Goal: Information Seeking & Learning: Learn about a topic

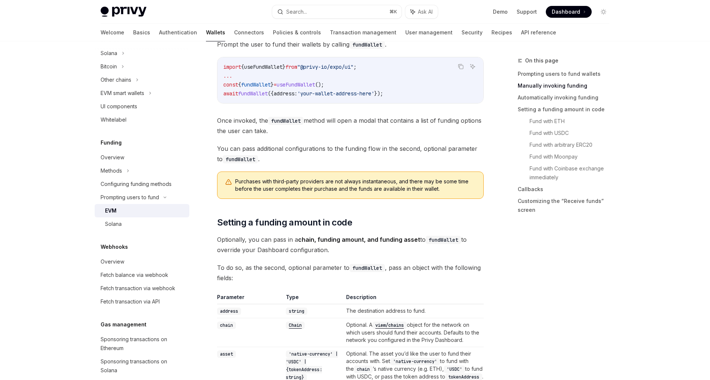
scroll to position [256, 0]
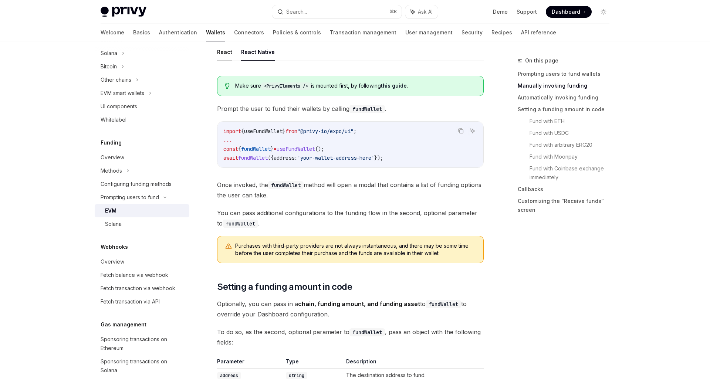
click at [226, 53] on button "React" at bounding box center [224, 51] width 15 height 17
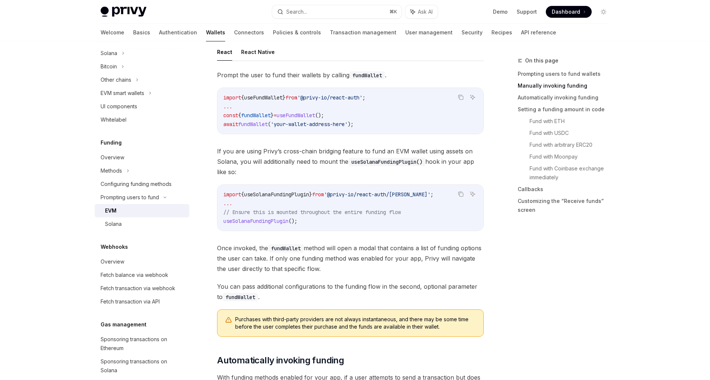
scroll to position [343, 0]
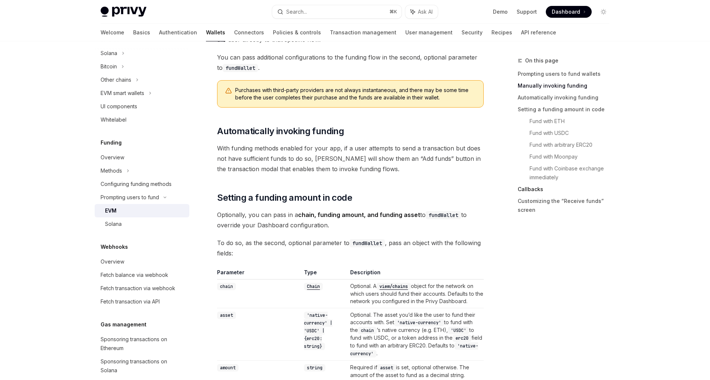
click at [520, 191] on link "Callbacks" at bounding box center [567, 189] width 98 height 12
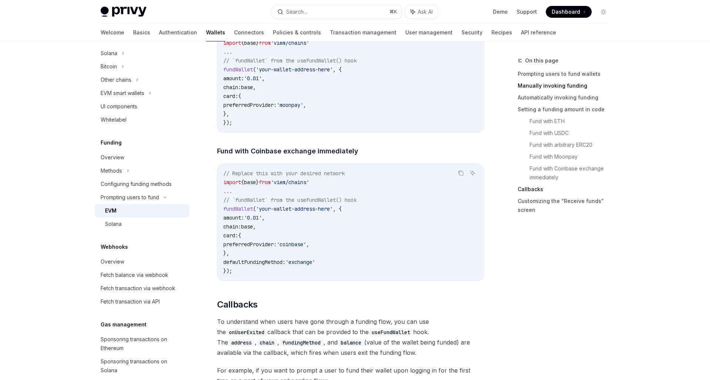
scroll to position [1628, 0]
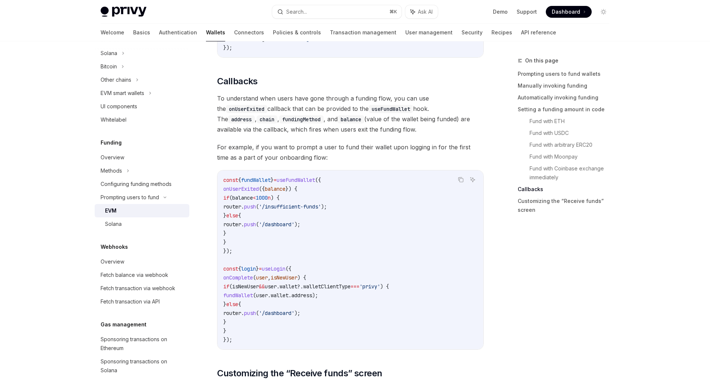
click at [355, 210] on code "const { fundWallet } = useFundWallet ({ onUserExited ({ balance }) { if ( balan…" at bounding box center [350, 260] width 254 height 169
drag, startPoint x: 237, startPoint y: 224, endPoint x: 216, endPoint y: 168, distance: 60.1
copy code "onUserExited ({ balance }) { if ( balance < 1000 n ) { router . push ( '/insuff…"
click at [230, 274] on span "onComplete" at bounding box center [238, 277] width 30 height 7
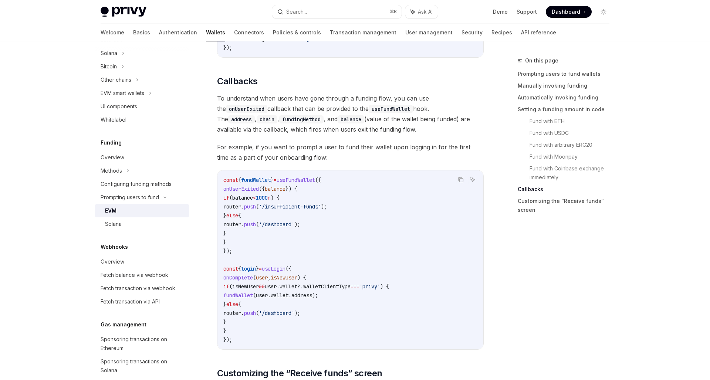
scroll to position [1644, 0]
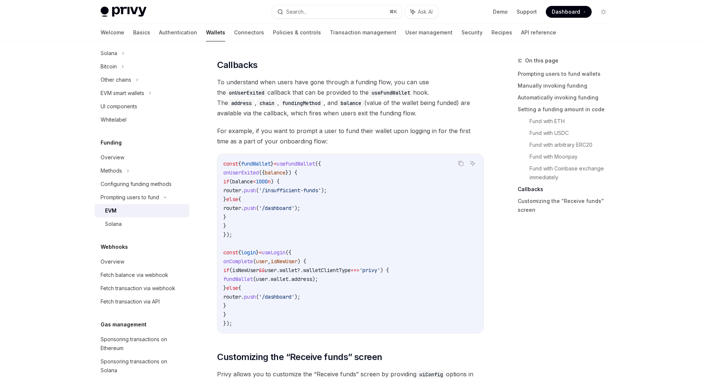
click at [241, 294] on span "router" at bounding box center [232, 297] width 18 height 7
click at [283, 204] on code "const { fundWallet } = useFundWallet ({ onUserExited ({ balance }) { if ( balan…" at bounding box center [350, 243] width 254 height 169
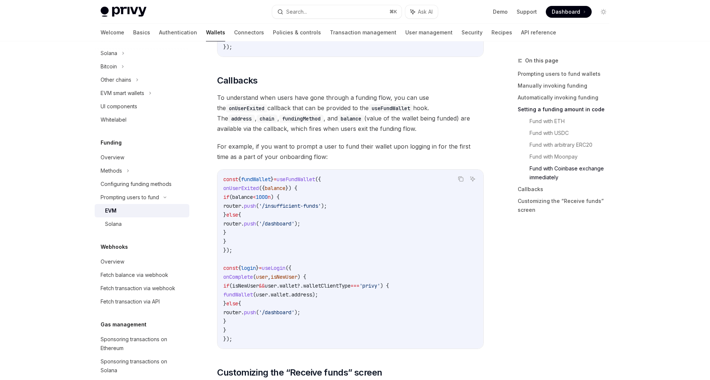
scroll to position [1620, 0]
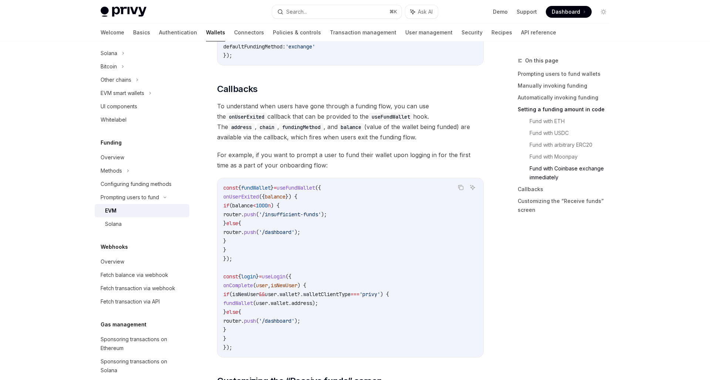
click at [350, 291] on span "walletClientType" at bounding box center [326, 294] width 47 height 7
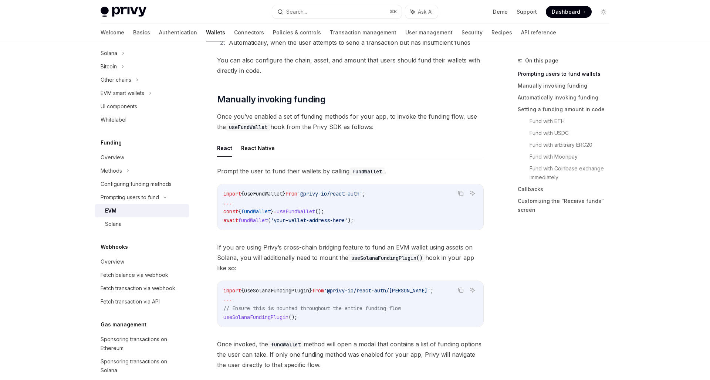
scroll to position [153, 0]
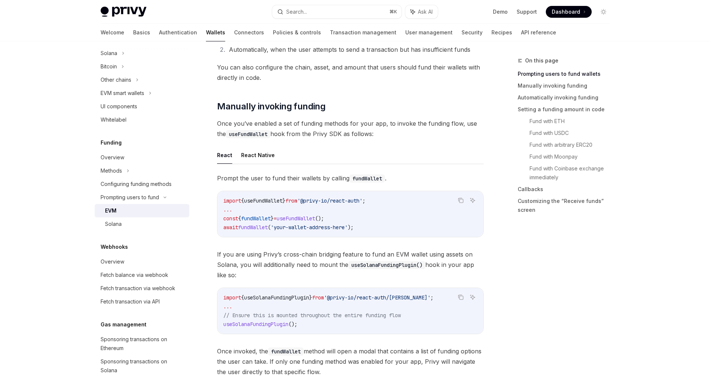
click at [262, 135] on code "useFundWallet" at bounding box center [248, 134] width 44 height 8
click at [261, 151] on button "React Native" at bounding box center [258, 154] width 34 height 17
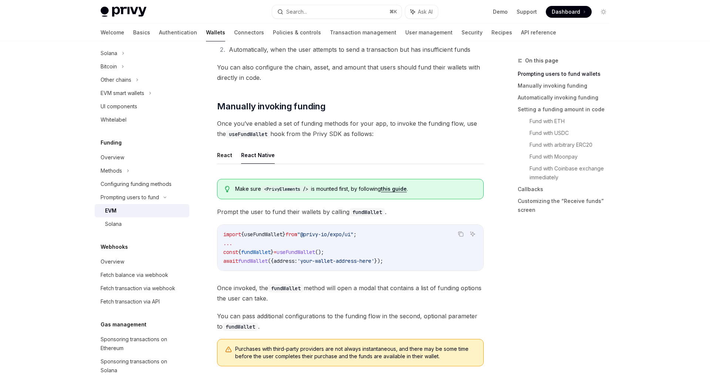
type textarea "*"
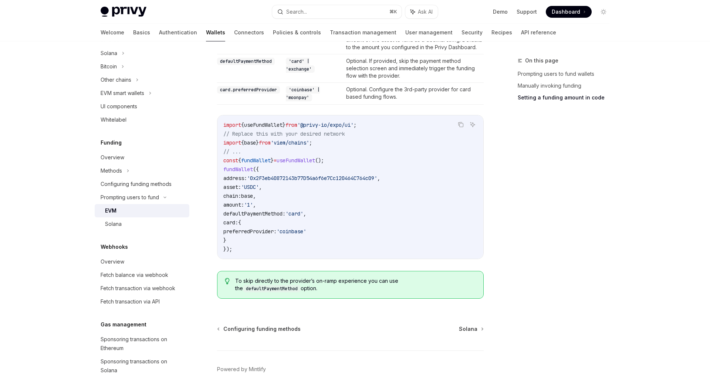
scroll to position [698, 0]
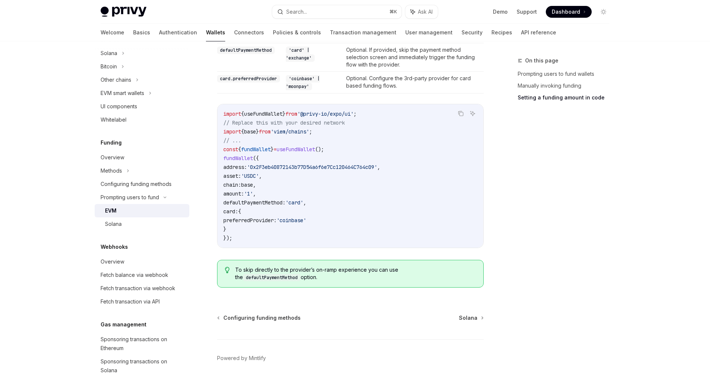
click at [319, 262] on div "To skip directly to the provider’s on-ramp experience you can use the defaultPa…" at bounding box center [350, 274] width 267 height 28
click at [321, 274] on span "To skip directly to the provider’s on-ramp experience you can use the defaultPa…" at bounding box center [355, 273] width 241 height 15
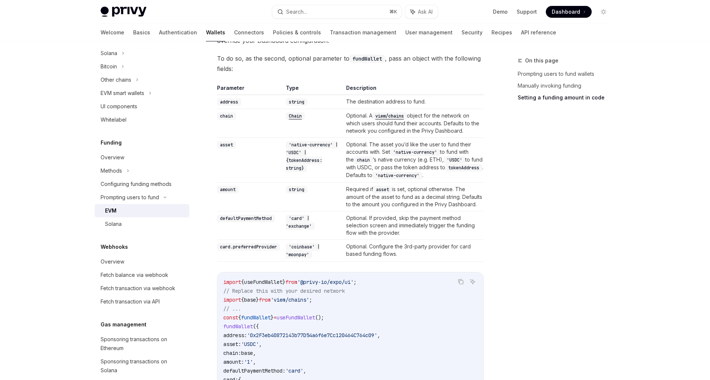
scroll to position [511, 0]
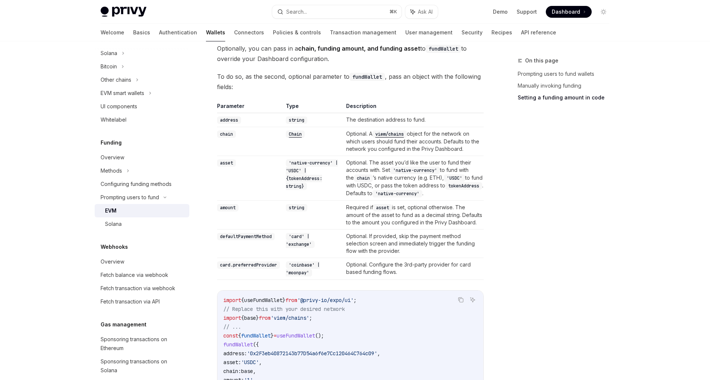
click at [523, 226] on div "On this page Prompting users to fund wallets Manually invoking funding Setting …" at bounding box center [559, 218] width 112 height 324
click at [521, 223] on div "On this page Prompting users to fund wallets Manually invoking funding Setting …" at bounding box center [559, 218] width 112 height 324
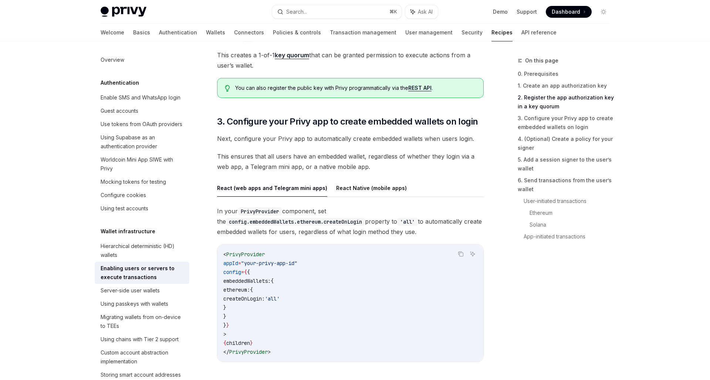
scroll to position [647, 0]
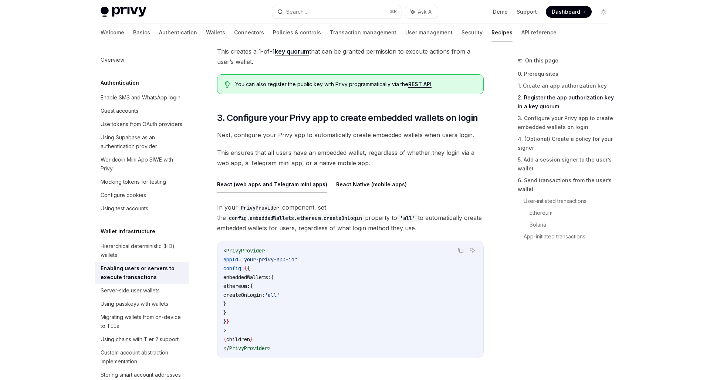
click at [356, 182] on button "React Native (mobile apps)" at bounding box center [371, 184] width 71 height 17
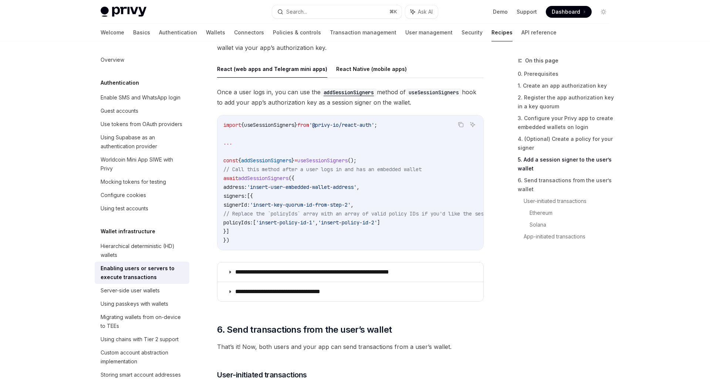
scroll to position [1256, 0]
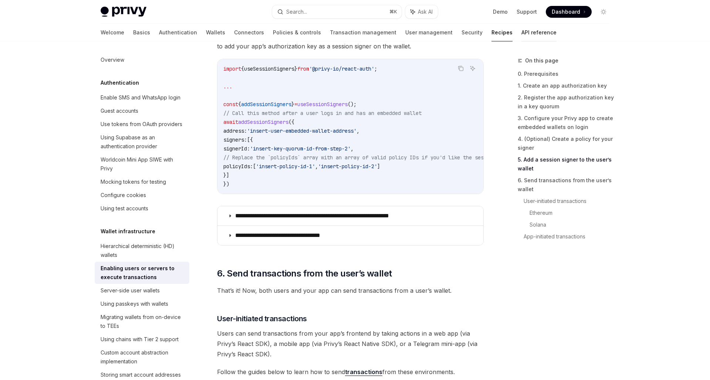
click at [521, 37] on link "API reference" at bounding box center [538, 33] width 35 height 18
type textarea "*"
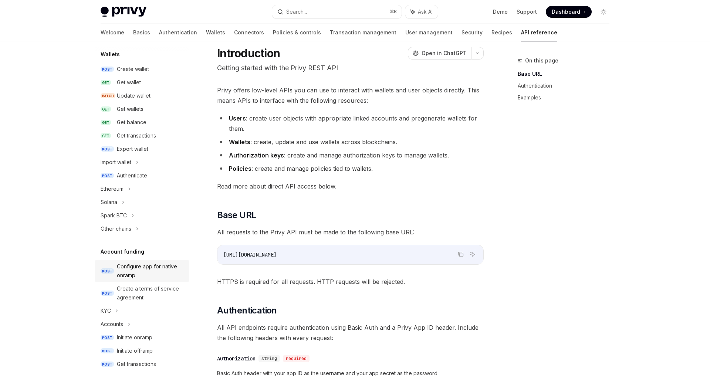
scroll to position [78, 0]
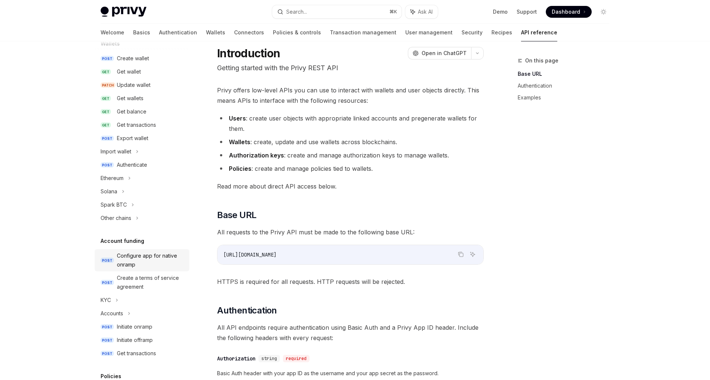
click at [150, 260] on div "Configure app for native onramp" at bounding box center [151, 260] width 68 height 18
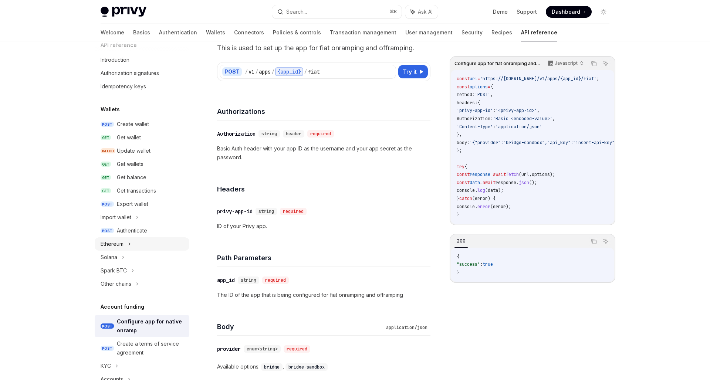
scroll to position [16, 0]
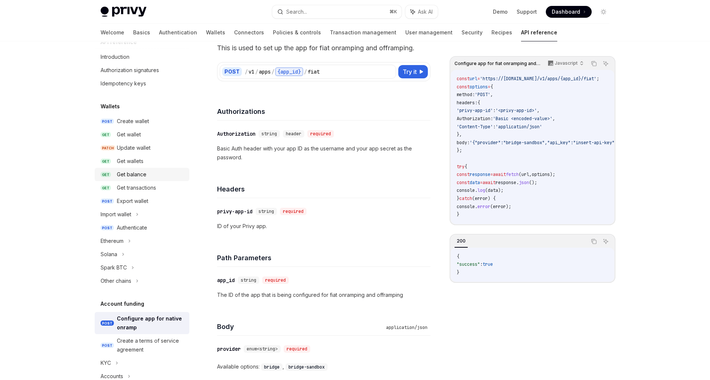
click at [128, 172] on div "Get balance" at bounding box center [132, 174] width 30 height 9
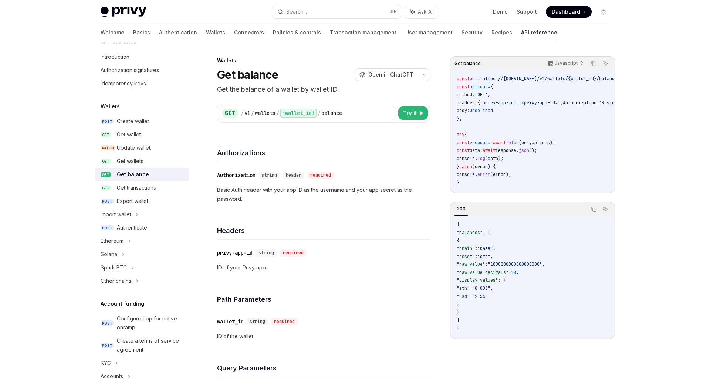
click at [291, 190] on p "Basic Auth header with your app ID as the username and your app secret as the p…" at bounding box center [323, 195] width 213 height 18
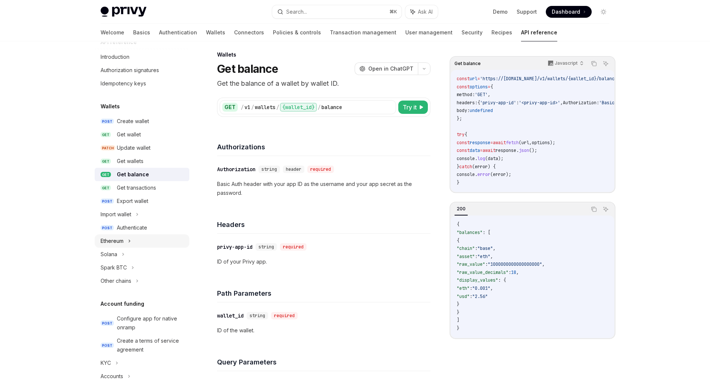
click at [135, 243] on div "Ethereum" at bounding box center [142, 240] width 95 height 13
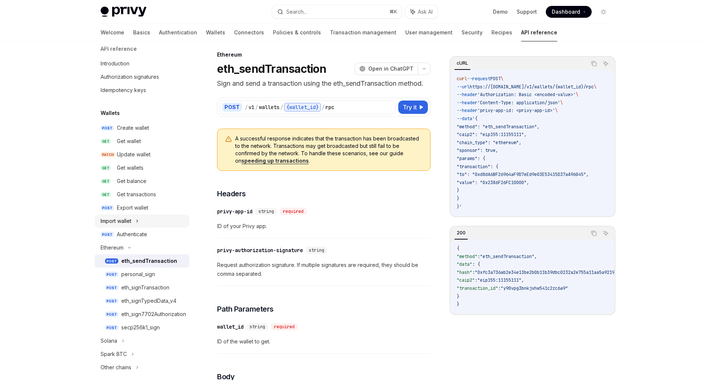
scroll to position [8, 0]
click at [410, 214] on div "​ privy-app-id string required" at bounding box center [320, 211] width 206 height 9
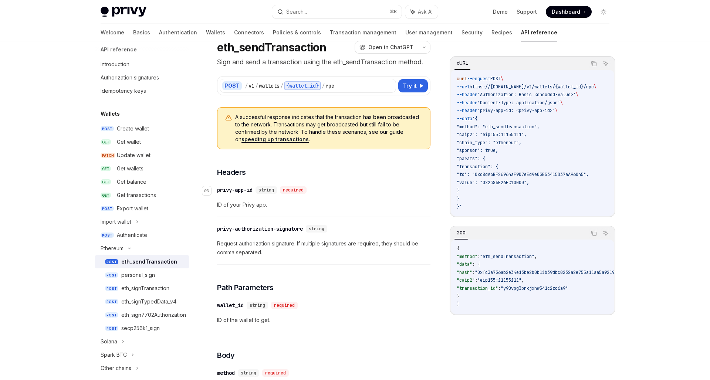
scroll to position [28, 0]
click at [135, 182] on div "Get balance" at bounding box center [132, 181] width 30 height 9
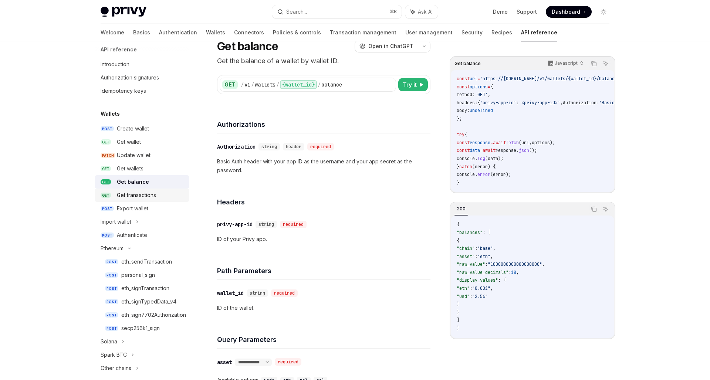
click at [140, 194] on div "Get transactions" at bounding box center [136, 195] width 39 height 9
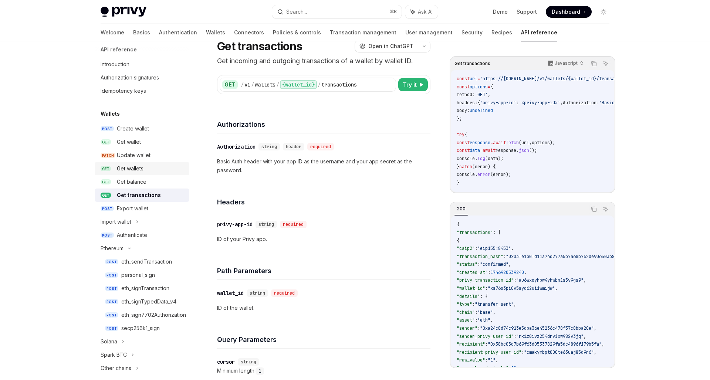
click at [135, 170] on div "Get wallets" at bounding box center [130, 168] width 27 height 9
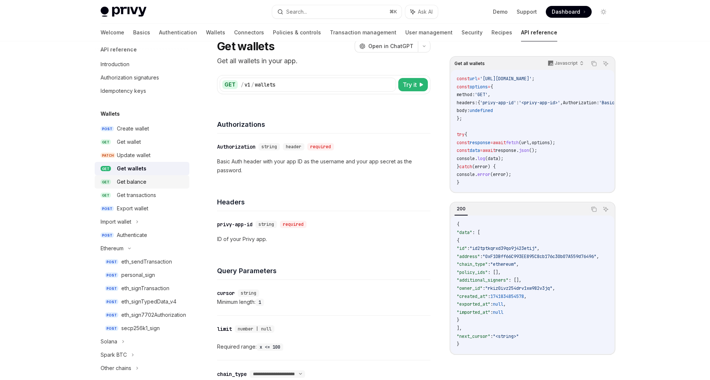
click at [139, 182] on div "Get balance" at bounding box center [132, 181] width 30 height 9
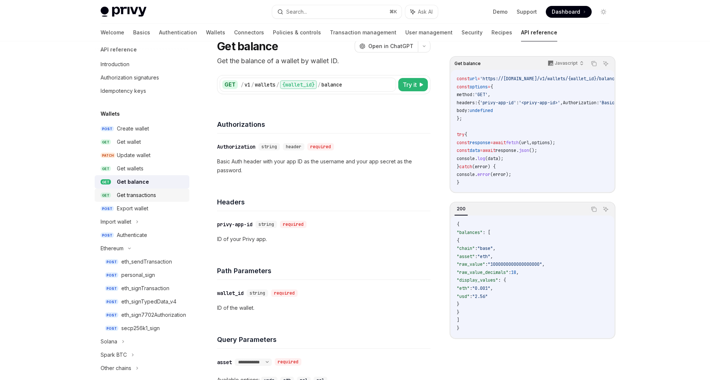
click at [139, 195] on div "Get transactions" at bounding box center [136, 195] width 39 height 9
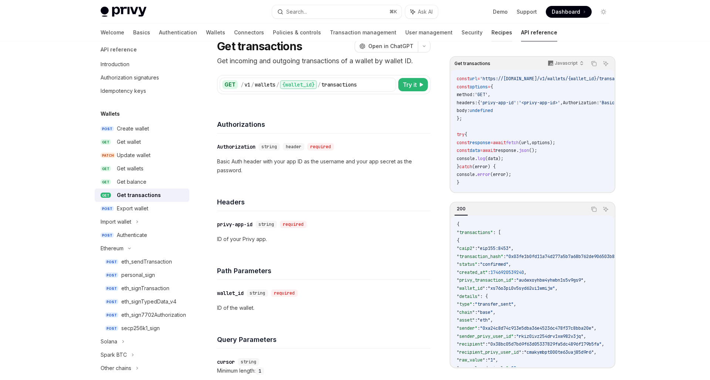
click at [491, 38] on link "Recipes" at bounding box center [501, 33] width 21 height 18
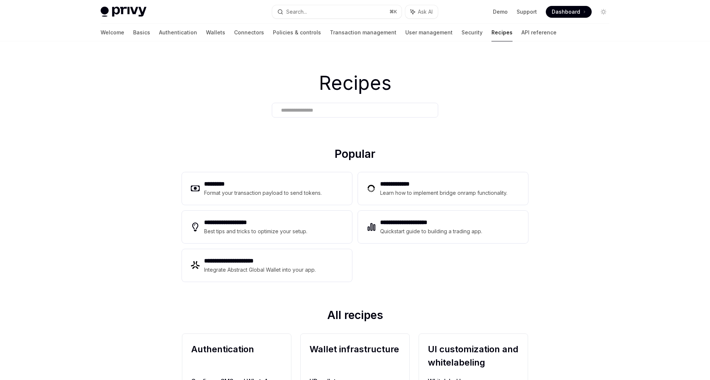
click at [349, 106] on input "text" at bounding box center [355, 110] width 148 height 8
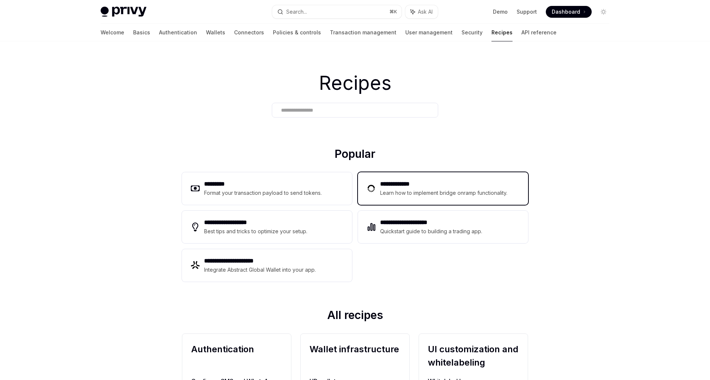
click at [365, 189] on div "**********" at bounding box center [443, 188] width 170 height 33
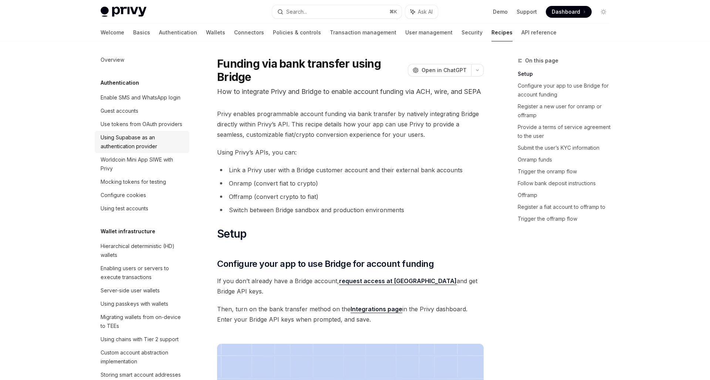
click at [132, 153] on link "Using Supabase as an authentication provider" at bounding box center [142, 142] width 95 height 22
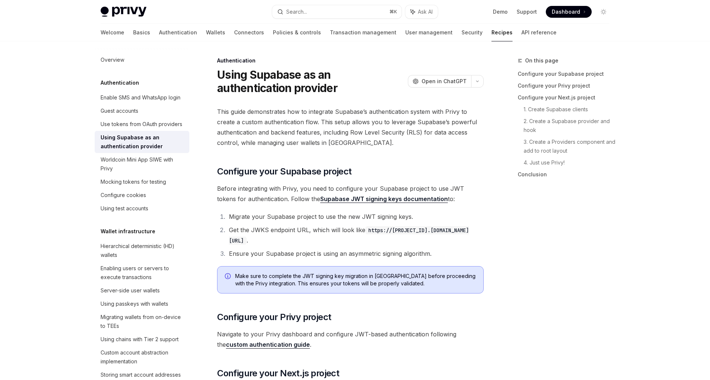
click at [132, 146] on div "Using Supabase as an authentication provider" at bounding box center [143, 142] width 84 height 18
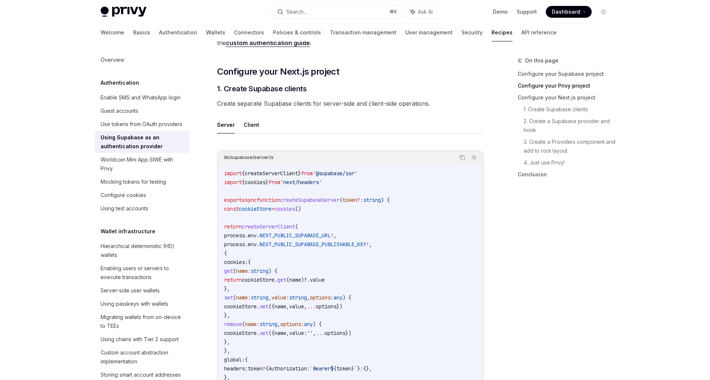
scroll to position [304, 0]
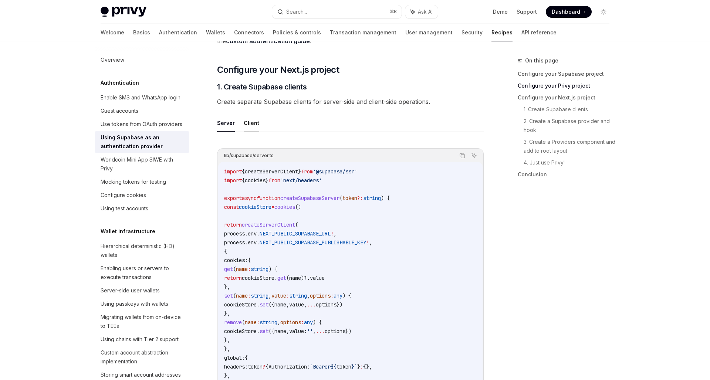
click at [247, 123] on button "Client" at bounding box center [252, 122] width 16 height 17
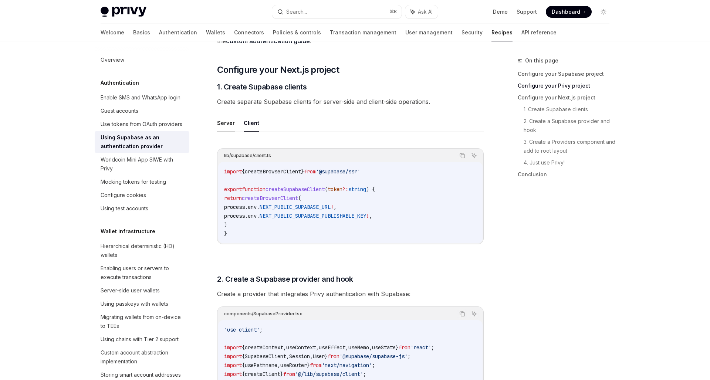
click at [225, 126] on button "Server" at bounding box center [226, 122] width 18 height 17
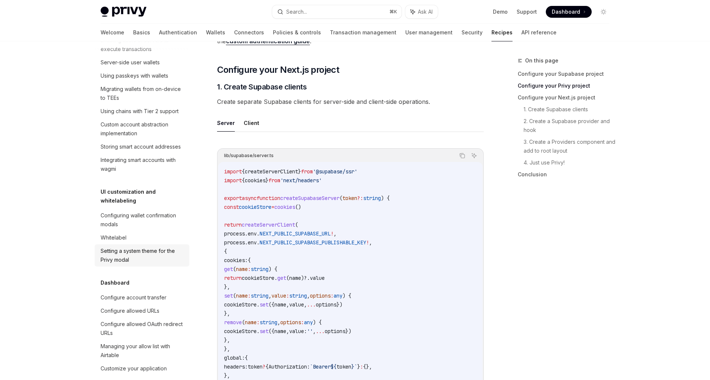
scroll to position [231, 0]
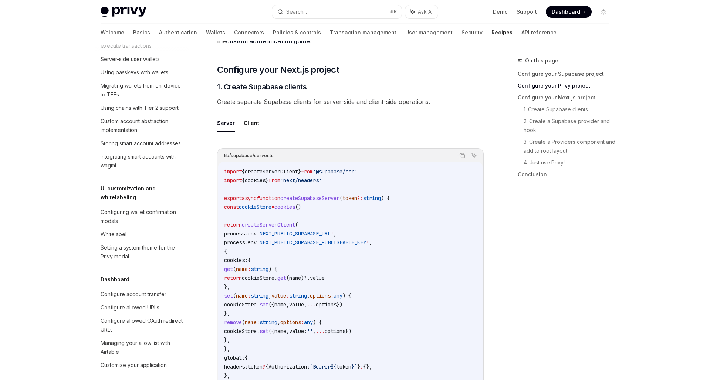
click at [155, 195] on div "UI customization and whitelabeling Configuring wallet confirmation modals White…" at bounding box center [142, 223] width 95 height 79
click at [155, 208] on div "Configuring wallet confirmation modals" at bounding box center [143, 217] width 84 height 18
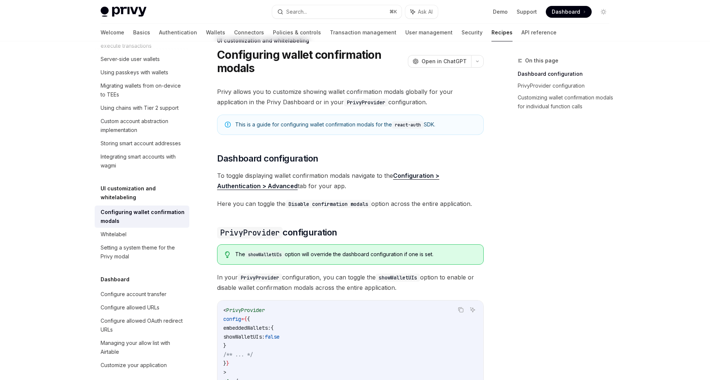
scroll to position [14, 0]
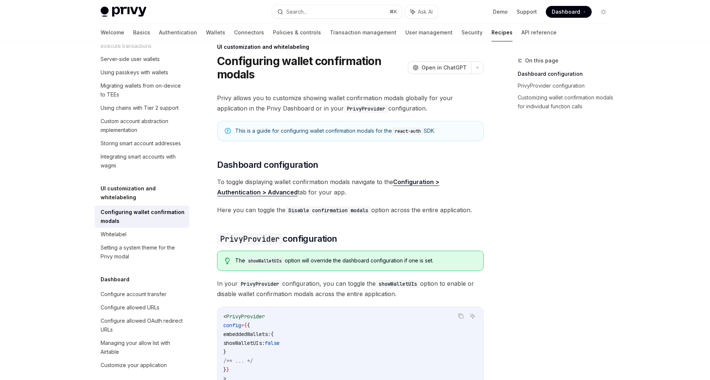
click at [116, 218] on link "Configuring wallet confirmation modals" at bounding box center [142, 217] width 95 height 22
click at [116, 230] on div "Whitelabel" at bounding box center [114, 234] width 26 height 9
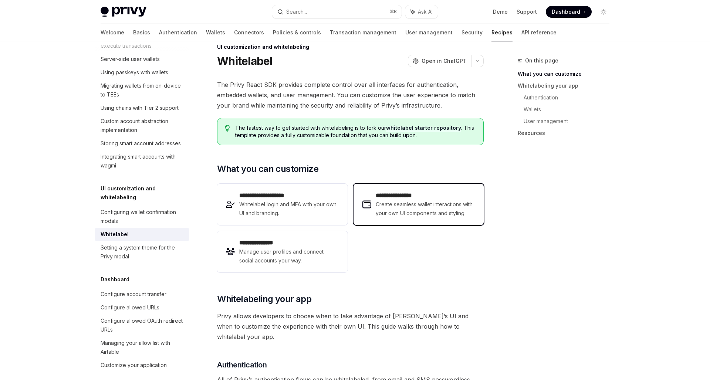
click at [397, 205] on span "Create seamless wallet interactions with your own UI components and styling." at bounding box center [425, 209] width 99 height 18
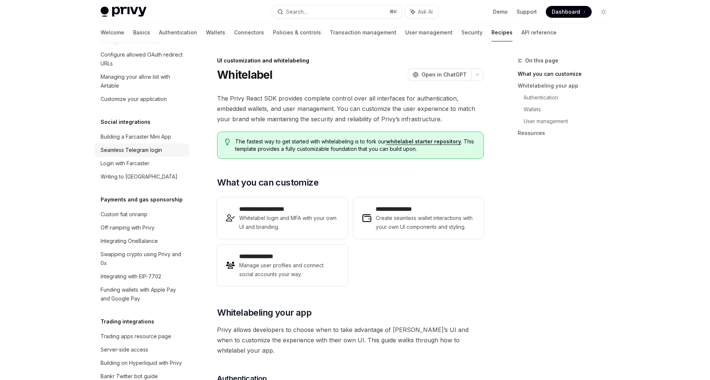
scroll to position [502, 0]
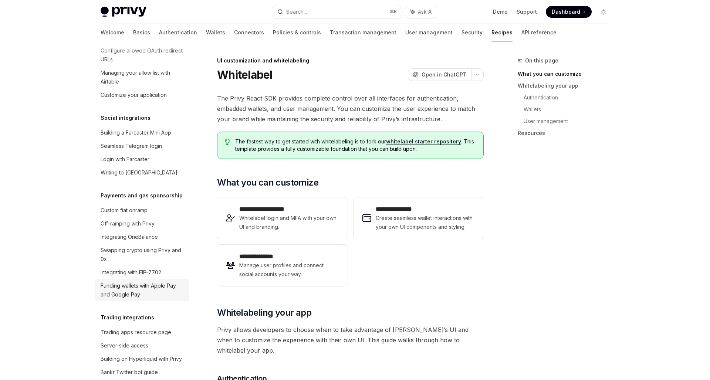
click at [136, 281] on div "Funding wallets with Apple Pay and Google Pay" at bounding box center [143, 290] width 84 height 18
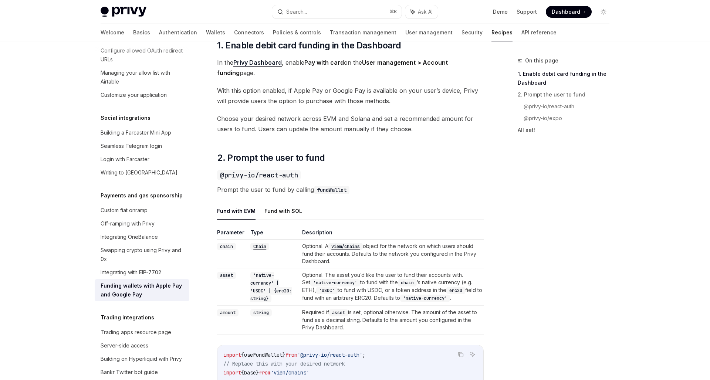
scroll to position [412, 0]
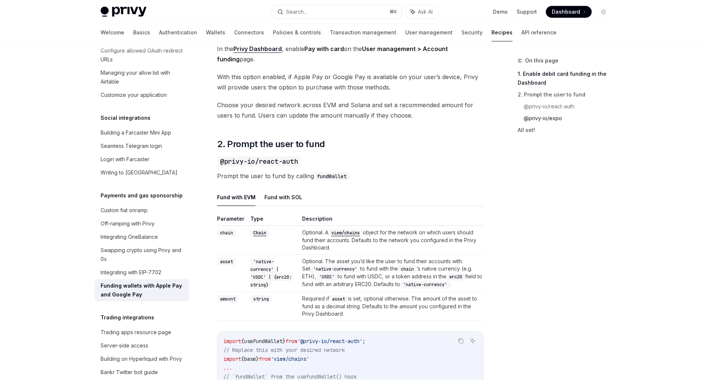
click at [535, 119] on link "@privy-io/expo" at bounding box center [569, 118] width 92 height 12
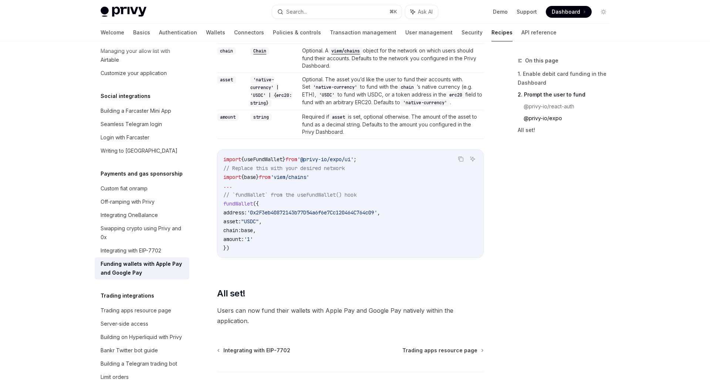
scroll to position [531, 0]
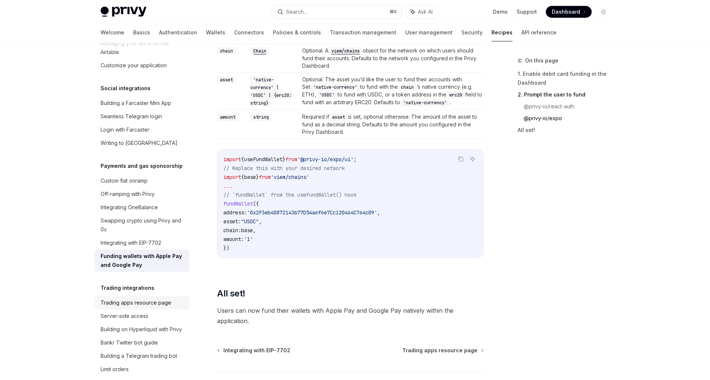
click at [141, 298] on link "Trading apps resource page" at bounding box center [142, 302] width 95 height 13
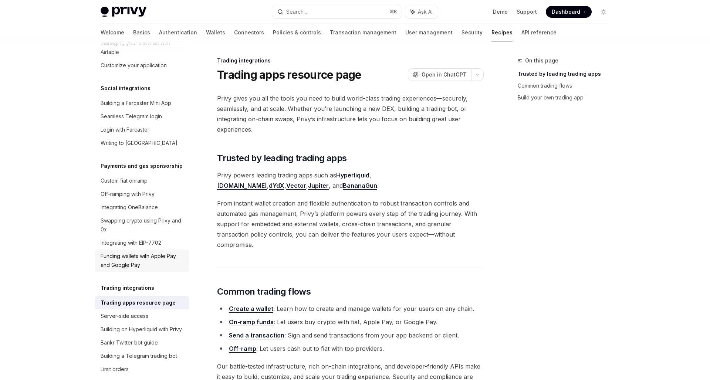
click at [130, 252] on div "Funding wallets with Apple Pay and Google Pay" at bounding box center [143, 261] width 84 height 18
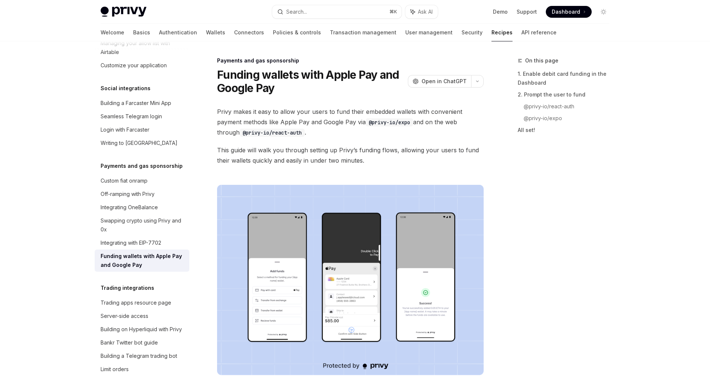
type textarea "*"
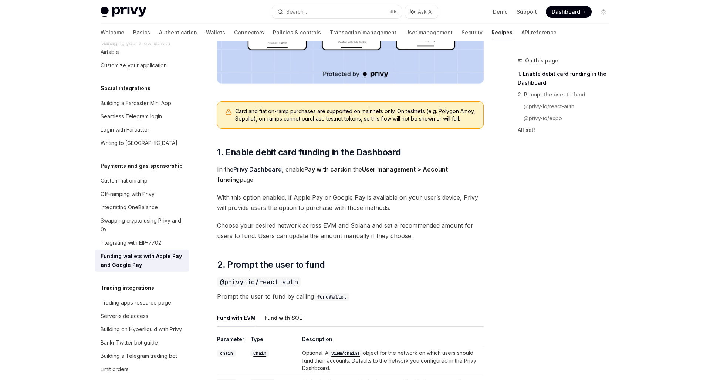
scroll to position [292, 0]
click at [260, 173] on link "Privy Dashboard" at bounding box center [257, 169] width 48 height 8
